Goal: Find specific page/section: Find specific page/section

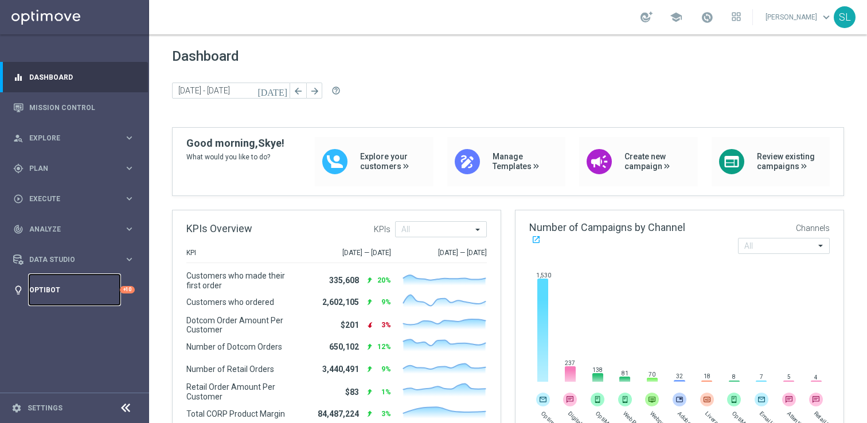
click at [57, 291] on link "Optibot" at bounding box center [74, 290] width 91 height 30
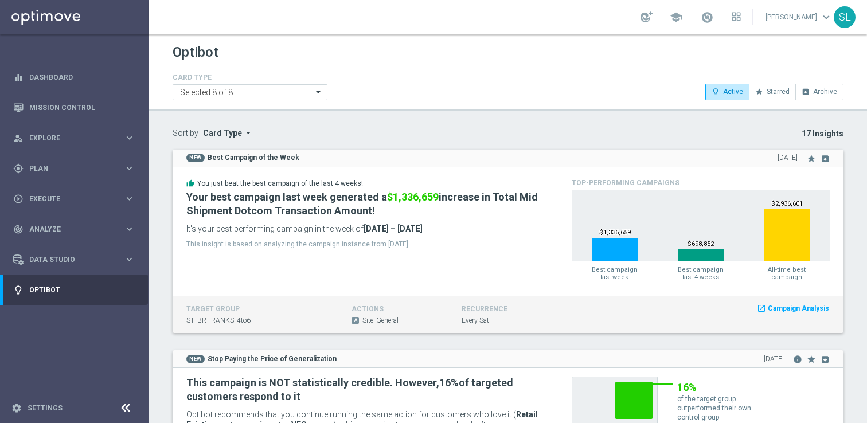
click at [128, 406] on icon at bounding box center [126, 409] width 14 height 14
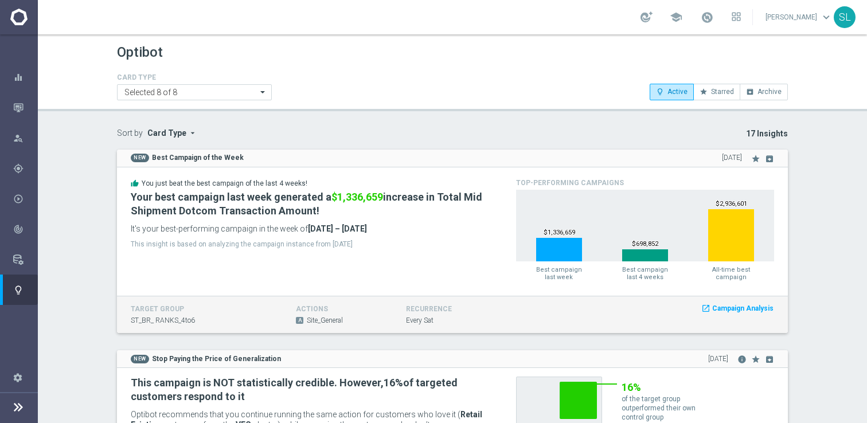
click at [287, 76] on div "CARD TYPE Selected 8 of 8 lightbulb_outline Active star Starred archive Archive" at bounding box center [452, 86] width 688 height 30
click at [323, 126] on div "Optibot CARD TYPE Selected 8 of 8 lightbulb_outline Active star Starred archive…" at bounding box center [453, 228] width 830 height 389
drag, startPoint x: 110, startPoint y: 57, endPoint x: 267, endPoint y: 61, distance: 157.3
click at [268, 61] on div "Optibot CARD TYPE Selected 8 of 8 lightbulb_outline Active star Starred archive…" at bounding box center [452, 70] width 688 height 59
click at [145, 56] on h1 "Optibot" at bounding box center [140, 52] width 46 height 17
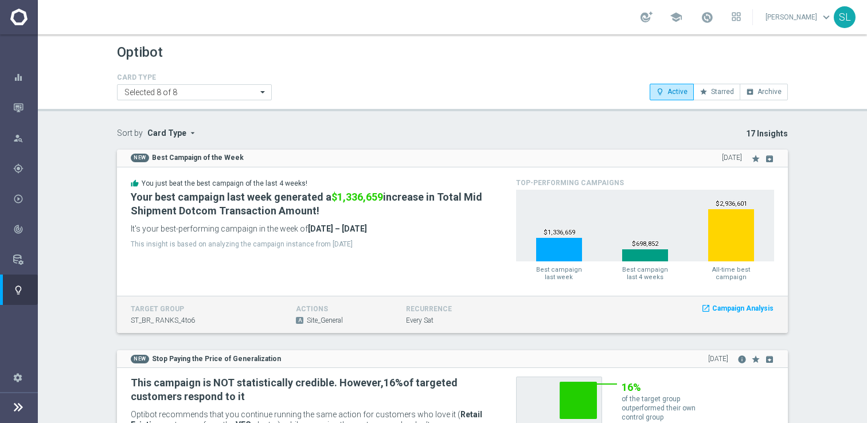
click at [145, 56] on h1 "Optibot" at bounding box center [140, 52] width 46 height 17
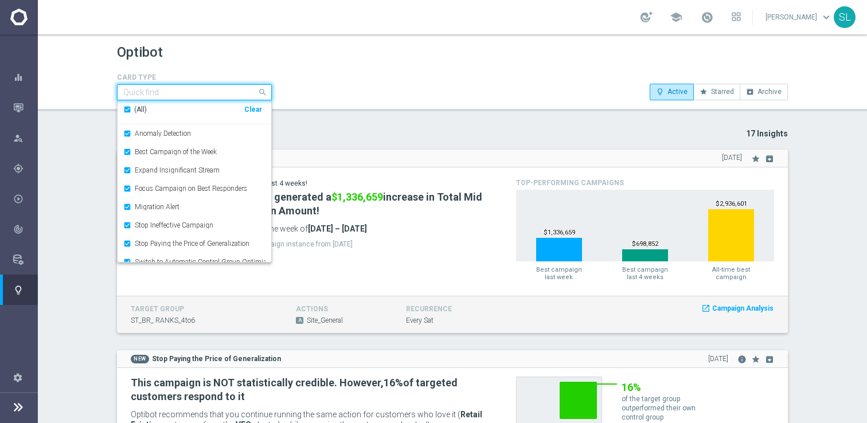
click at [239, 89] on input "text" at bounding box center [190, 93] width 134 height 10
click at [303, 61] on div "Optibot" at bounding box center [452, 52] width 671 height 22
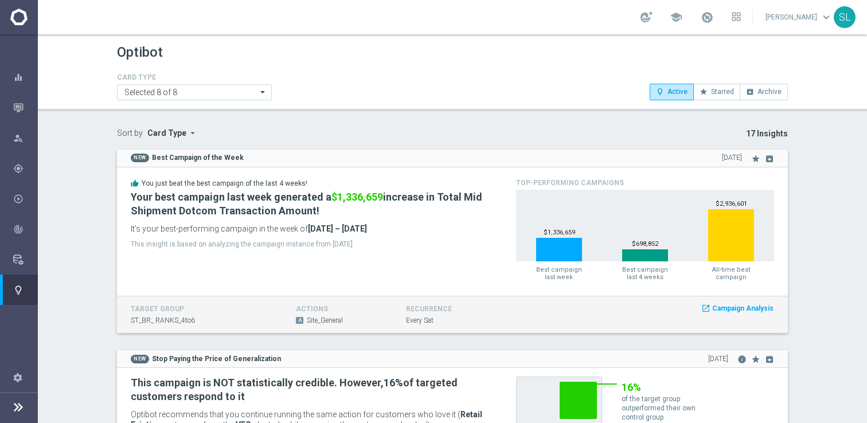
click at [322, 138] on p "17 Insights" at bounding box center [538, 134] width 499 height 10
drag, startPoint x: 114, startPoint y: 131, endPoint x: 241, endPoint y: 135, distance: 126.8
click at [242, 135] on div "Sort by Card Type arrow_drop_down × Card Type" at bounding box center [194, 139] width 172 height 21
click at [241, 135] on fieldset "Sort by Card Type arrow_drop_down × Card Type" at bounding box center [194, 135] width 155 height 13
